Goal: Information Seeking & Learning: Learn about a topic

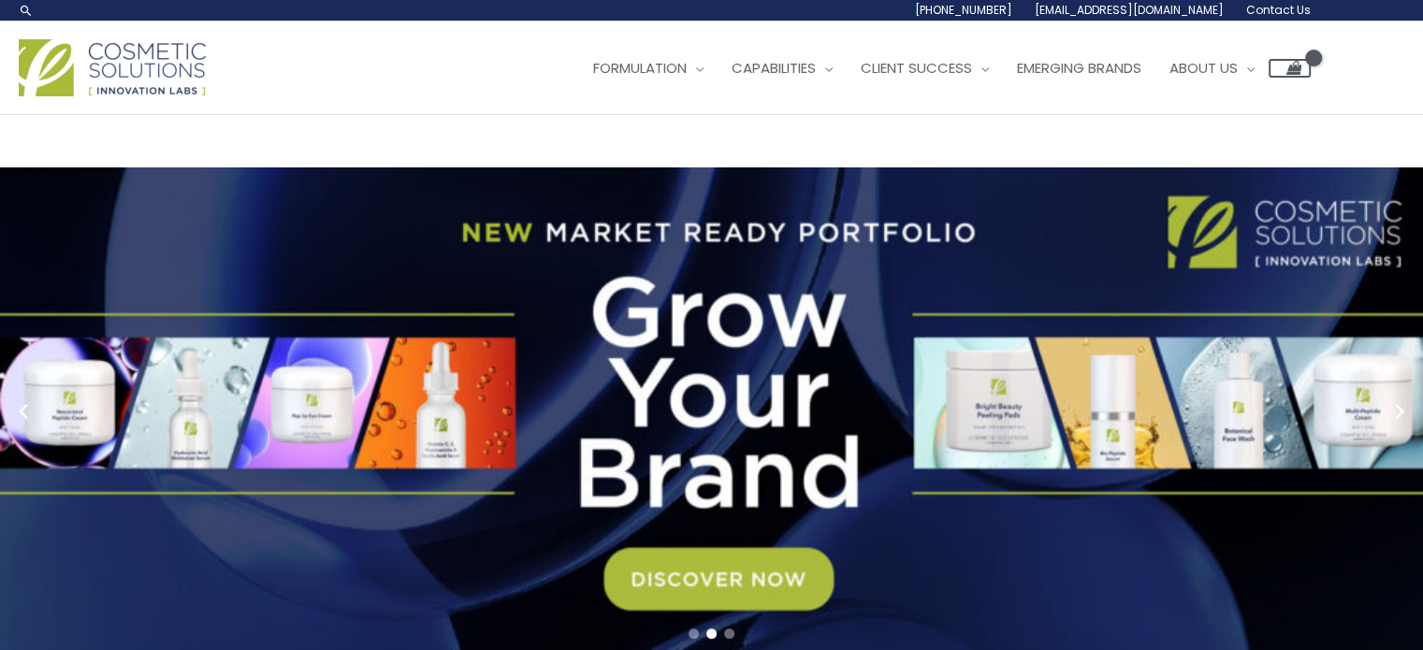
click at [146, 96] on img at bounding box center [112, 67] width 187 height 57
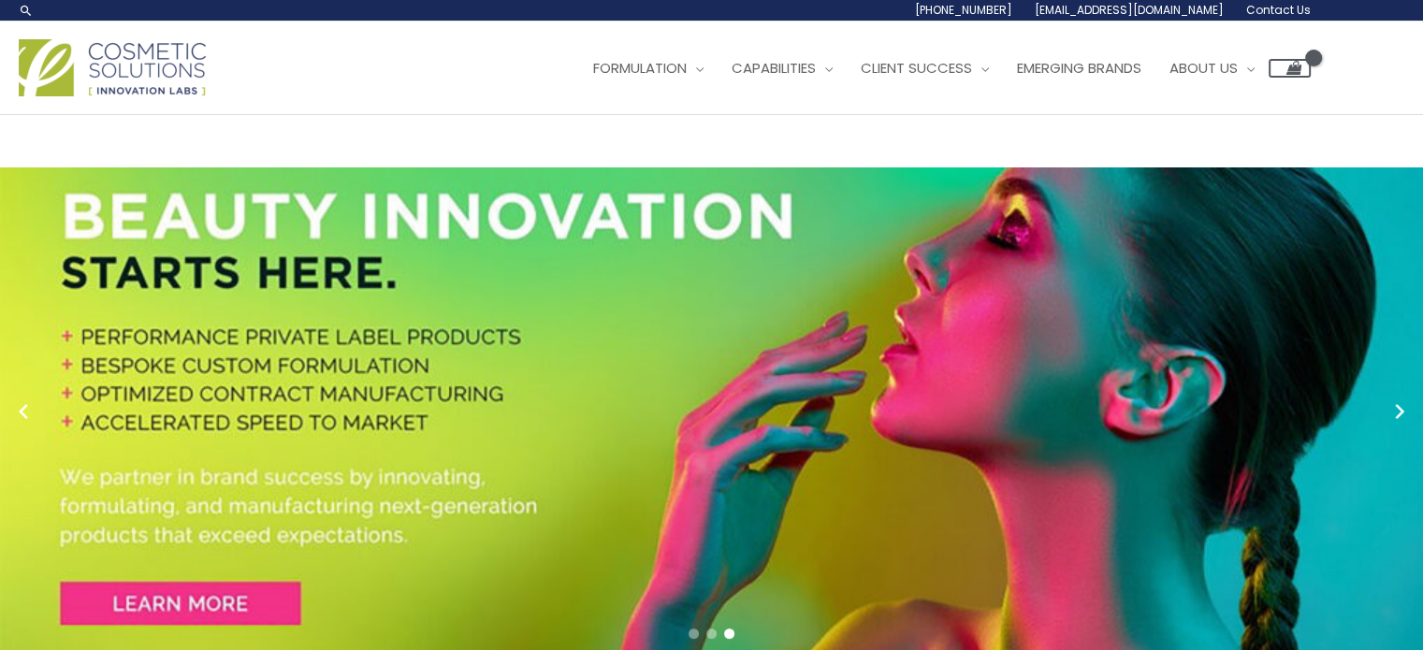
click at [0, 0] on span at bounding box center [0, 0] width 0 height 0
click at [125, 96] on img at bounding box center [112, 67] width 187 height 57
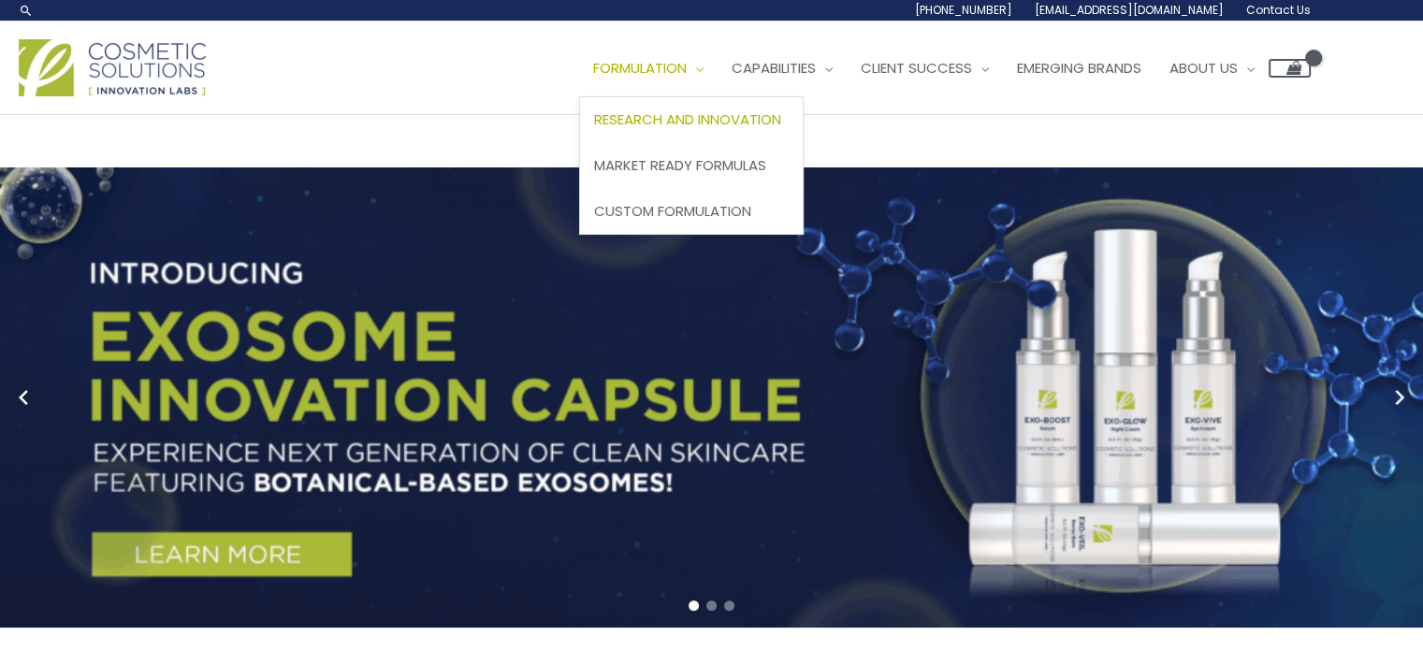
click at [594, 129] on span "Research and Innovation" at bounding box center [687, 119] width 187 height 20
